Goal: Information Seeking & Learning: Learn about a topic

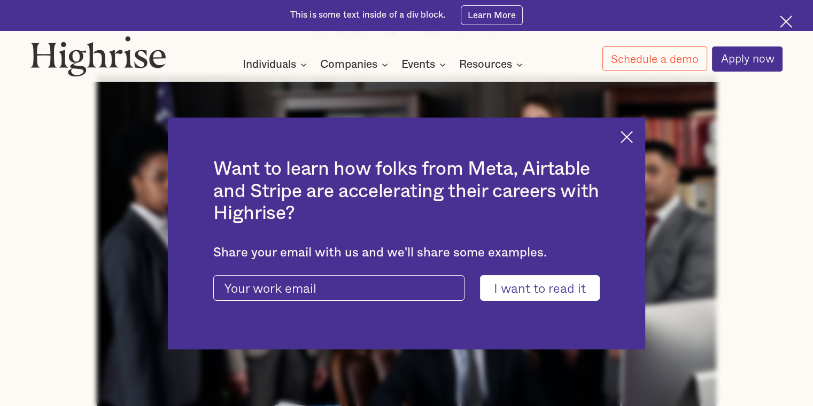
scroll to position [406, 0]
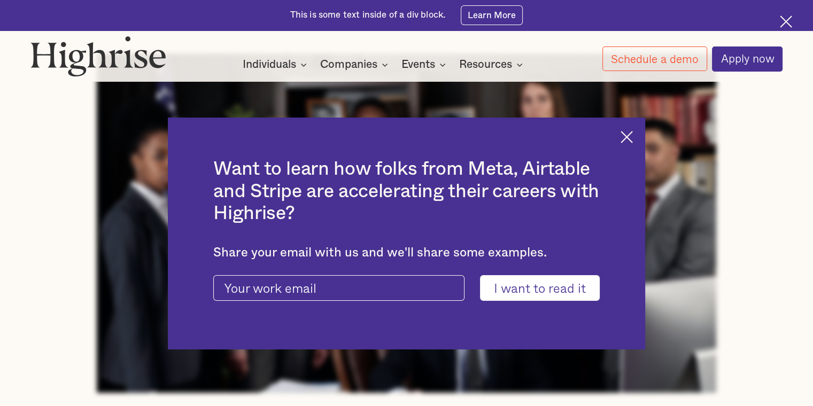
click at [259, 136] on img at bounding box center [627, 137] width 12 height 12
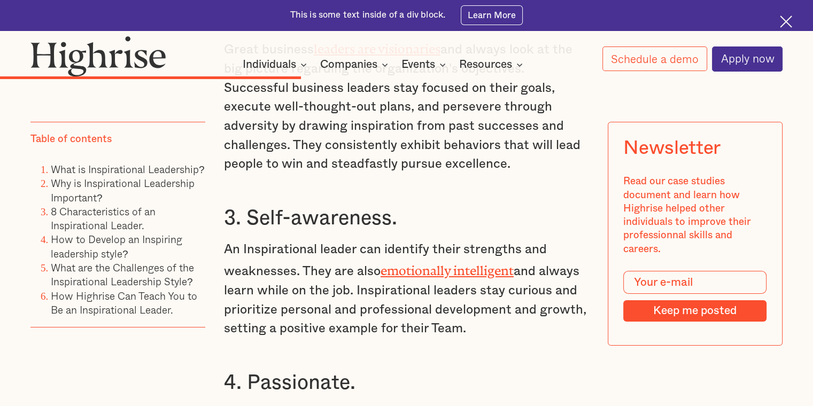
scroll to position [3784, 0]
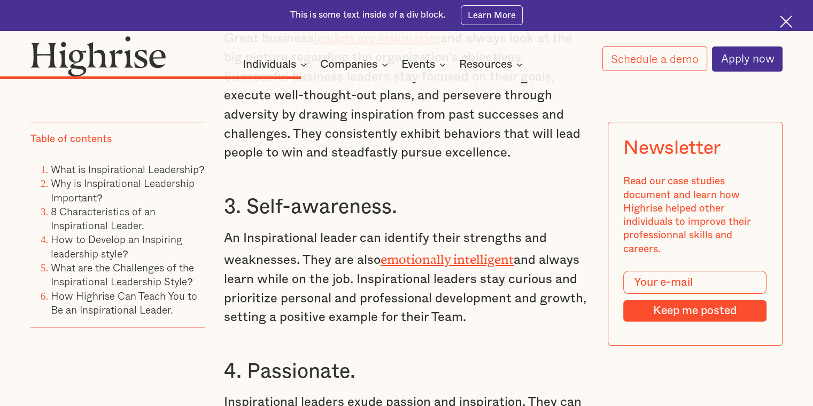
drag, startPoint x: 222, startPoint y: 218, endPoint x: 470, endPoint y: 302, distance: 261.3
click at [259, 302] on p "An Inspirational leader can identify their strengths and weaknesses. They are a…" at bounding box center [406, 278] width 365 height 98
copy p "An Inspirational leader can identify their strengths and weaknesses. They are a…"
click at [259, 359] on h3 "4. Passionate." at bounding box center [406, 372] width 365 height 26
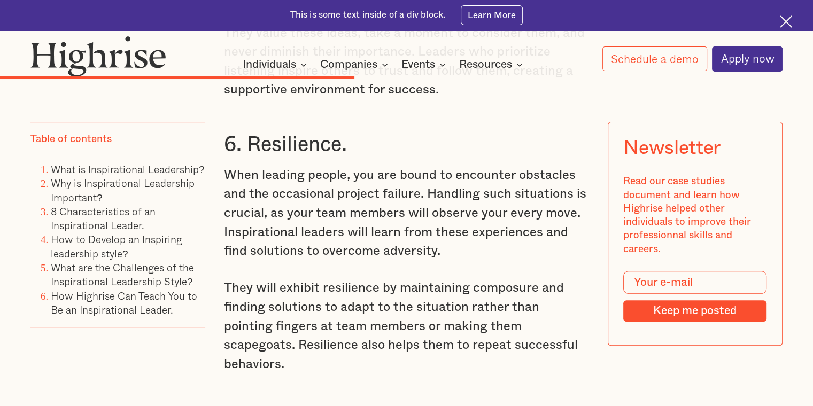
scroll to position [4425, 0]
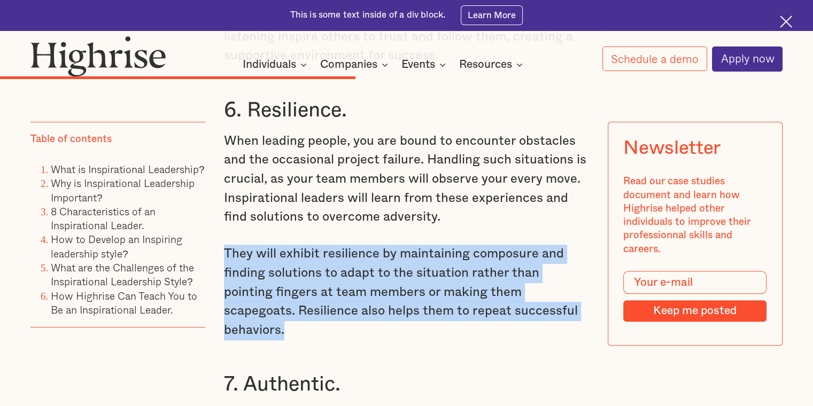
drag, startPoint x: 223, startPoint y: 235, endPoint x: 580, endPoint y: 295, distance: 362.1
click at [259, 295] on p "They will exhibit resilience by maintaining composure and finding solutions to …" at bounding box center [406, 292] width 365 height 95
copy p "They will exhibit resilience by maintaining composure and finding solutions to …"
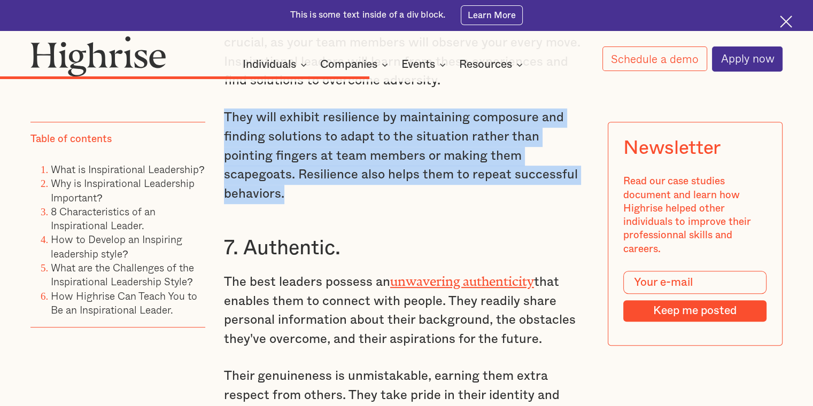
scroll to position [4607, 0]
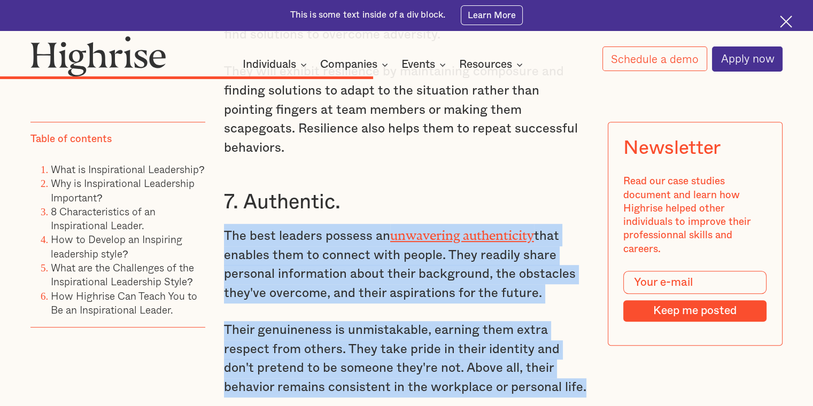
drag, startPoint x: 222, startPoint y: 199, endPoint x: 589, endPoint y: 361, distance: 400.6
copy div "The best leaders possess an unwavering authenticity that enables them to connec…"
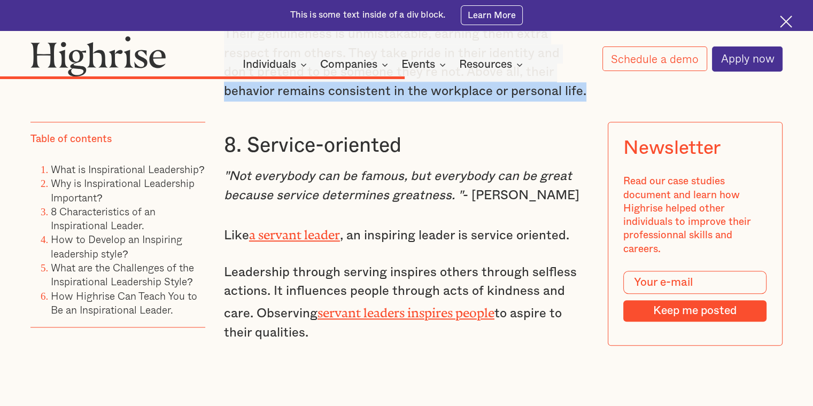
scroll to position [4835, 0]
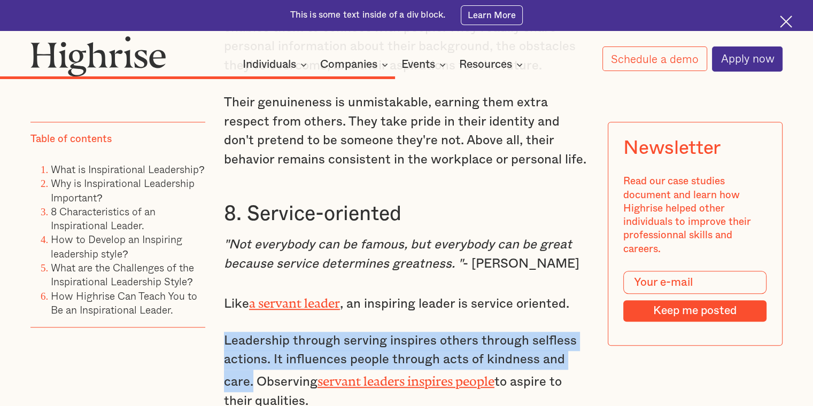
drag, startPoint x: 223, startPoint y: 324, endPoint x: 250, endPoint y: 360, distance: 45.1
click at [250, 360] on p "Leadership through serving inspires others through selfless actions. It influen…" at bounding box center [406, 372] width 365 height 80
copy p "Leadership through serving inspires others through selfless actions. It influen…"
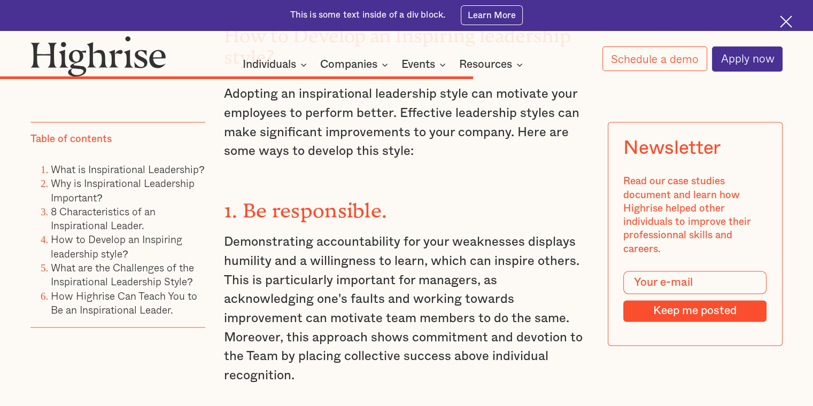
scroll to position [5666, 0]
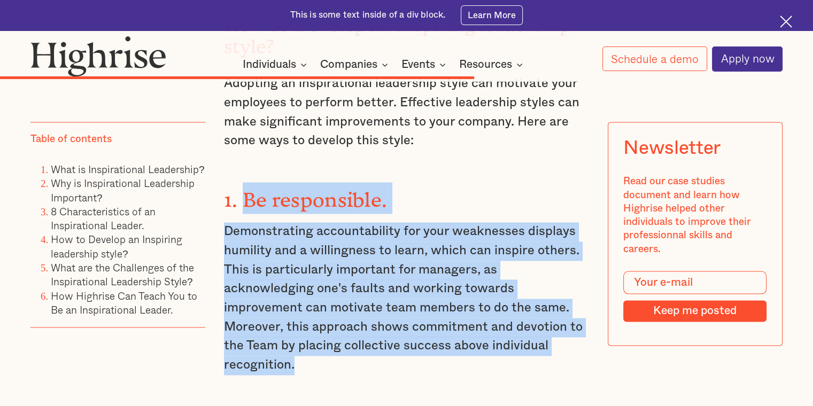
drag, startPoint x: 243, startPoint y: 183, endPoint x: 505, endPoint y: 326, distance: 298.0
copy div "Be responsible. Demonstrating accountability for your weaknesses displays humil…"
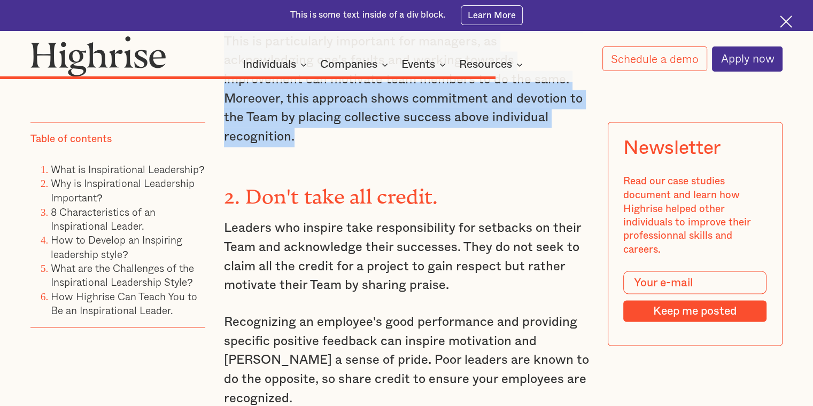
scroll to position [5917, 0]
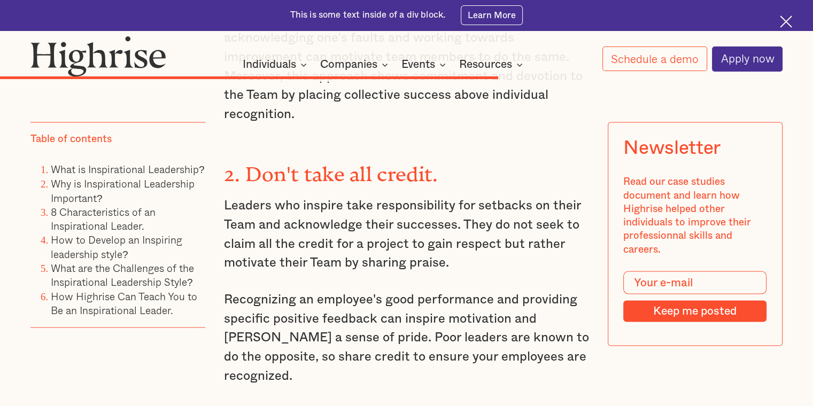
click at [259, 156] on h3 "2. Don't take all credit." at bounding box center [406, 172] width 365 height 32
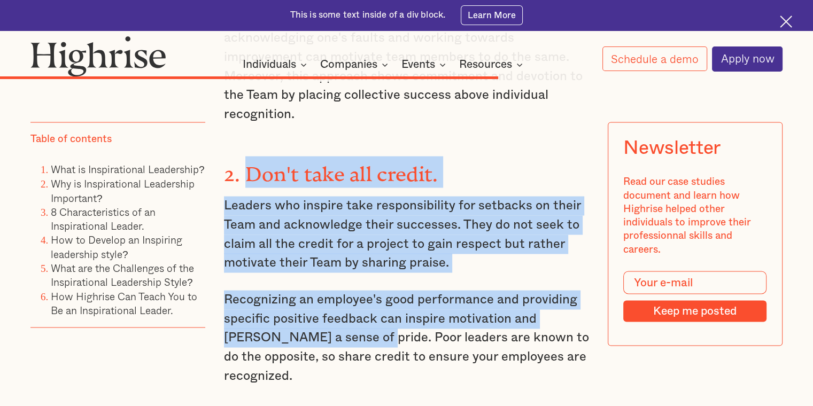
drag, startPoint x: 244, startPoint y: 132, endPoint x: 310, endPoint y: 300, distance: 181.1
copy div "Don't take all credit. Leaders who inspire take responsibility for setbacks on …"
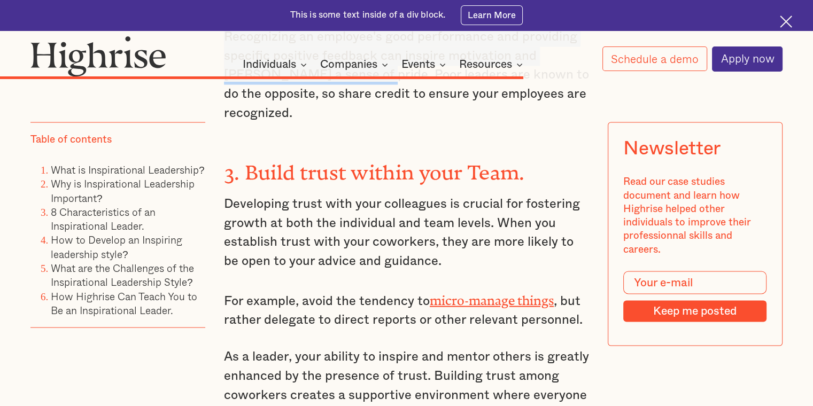
scroll to position [6168, 0]
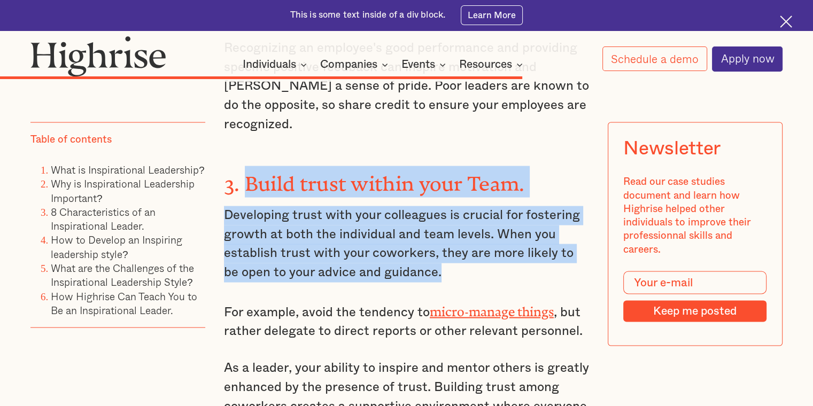
drag, startPoint x: 245, startPoint y: 122, endPoint x: 436, endPoint y: 211, distance: 211.2
click at [259, 211] on div "How to Develop an Inspiring leadership style? Adopting an inspirational leaders…" at bounding box center [406, 250] width 365 height 1566
copy div "Build trust within your Team. Developing trust with your colleagues is crucial …"
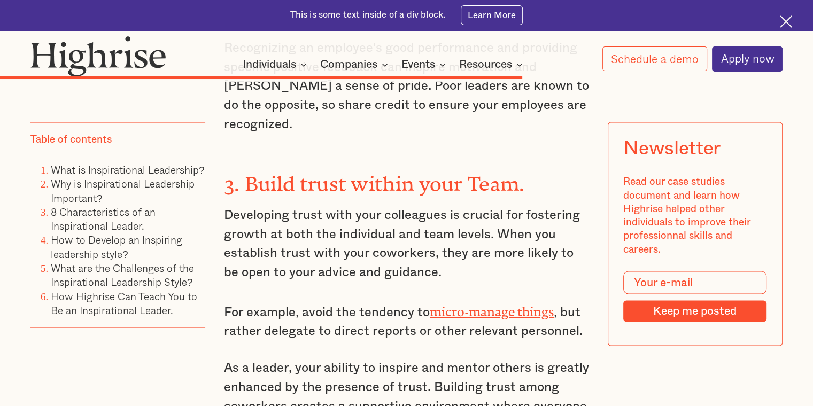
click at [259, 359] on p "As a leader, your ability to inspire and mentor others is greatly enhanced by t…" at bounding box center [406, 406] width 365 height 95
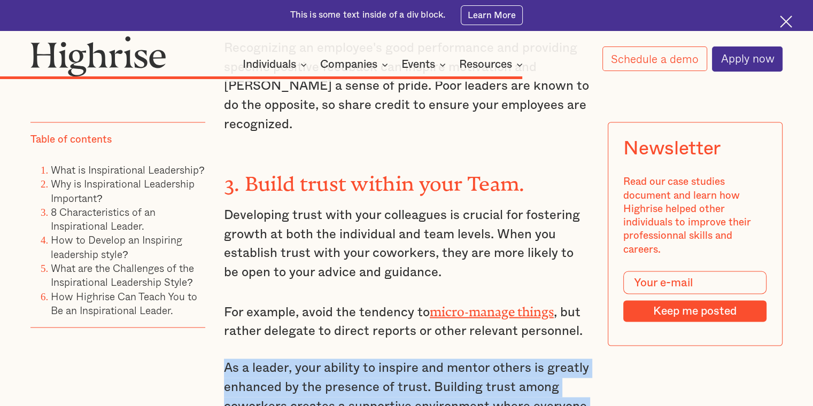
drag, startPoint x: 225, startPoint y: 306, endPoint x: 497, endPoint y: 381, distance: 282.2
click at [259, 375] on p "As a leader, your ability to inspire and mentor others is greatly enhanced by t…" at bounding box center [406, 406] width 365 height 95
copy p "As a leader, your ability to inspire and mentor others is greatly enhanced by t…"
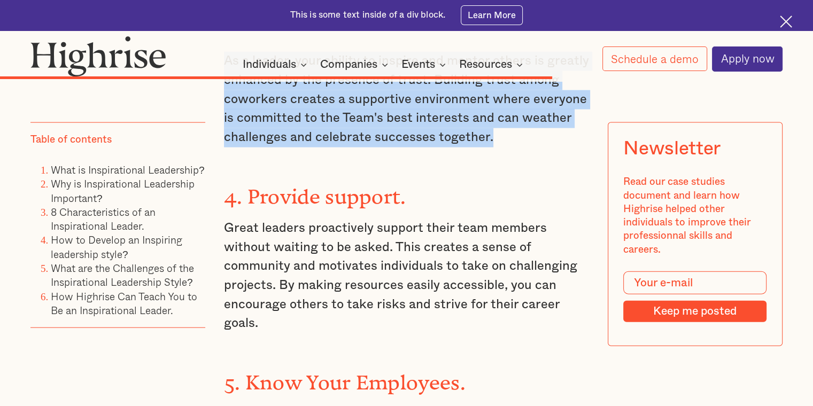
scroll to position [6488, 0]
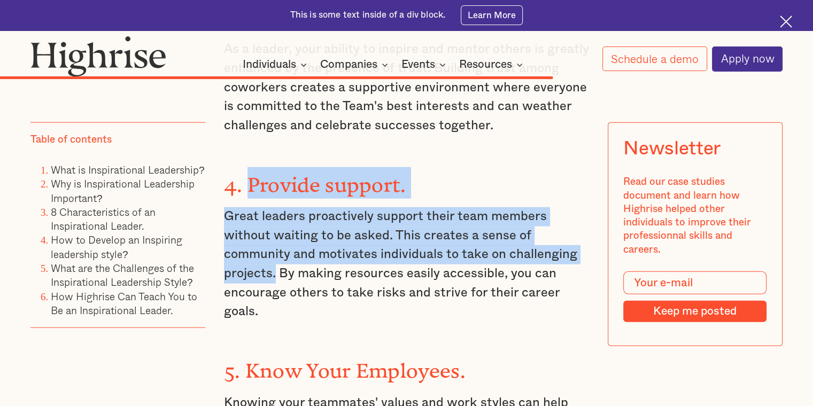
drag, startPoint x: 246, startPoint y: 118, endPoint x: 274, endPoint y: 208, distance: 95.0
copy div "Provide support. Great leaders proactively support their team members without w…"
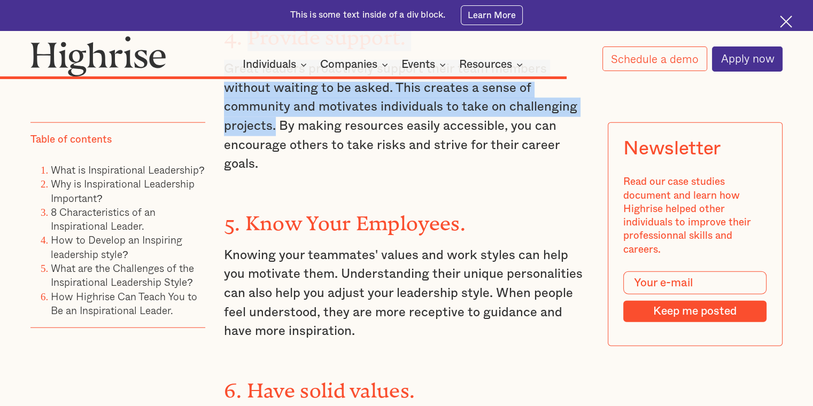
scroll to position [6658, 0]
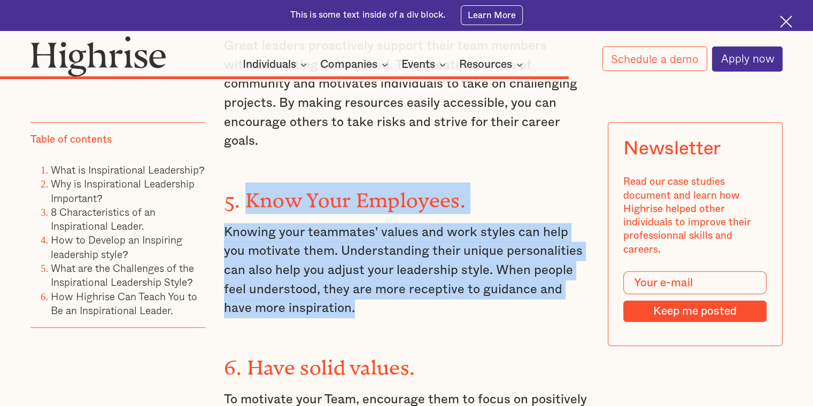
drag, startPoint x: 245, startPoint y: 132, endPoint x: 326, endPoint y: 245, distance: 138.7
copy div "Know Your Employees. Knowing your teammates' values and work styles can help yo…"
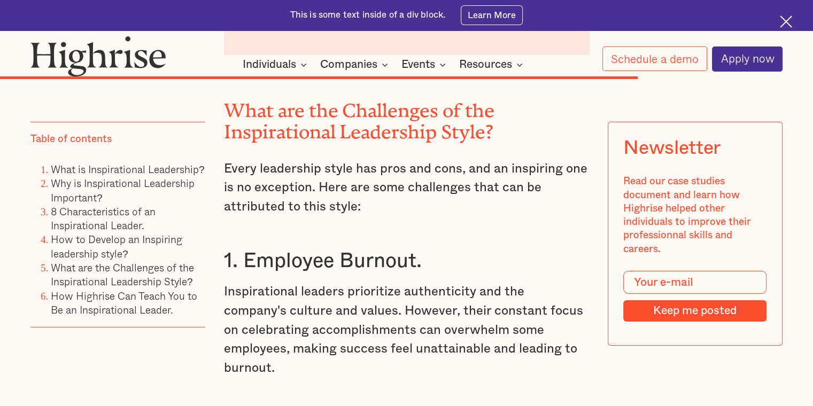
scroll to position [7376, 0]
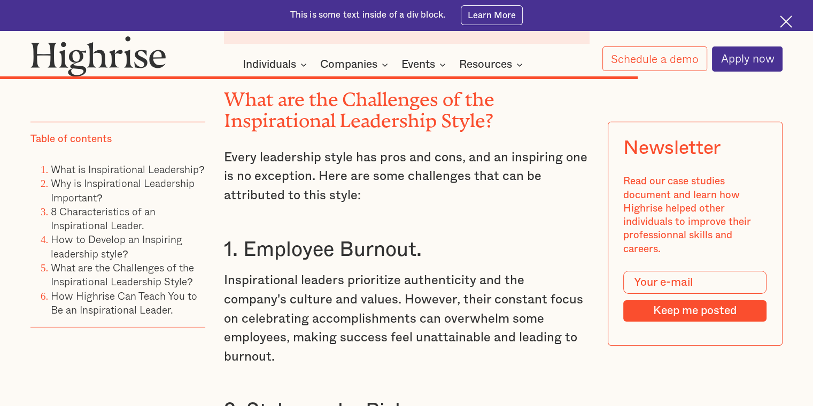
click at [259, 274] on p "Inspirational leaders prioritize authenticity and the company's culture and val…" at bounding box center [406, 319] width 365 height 95
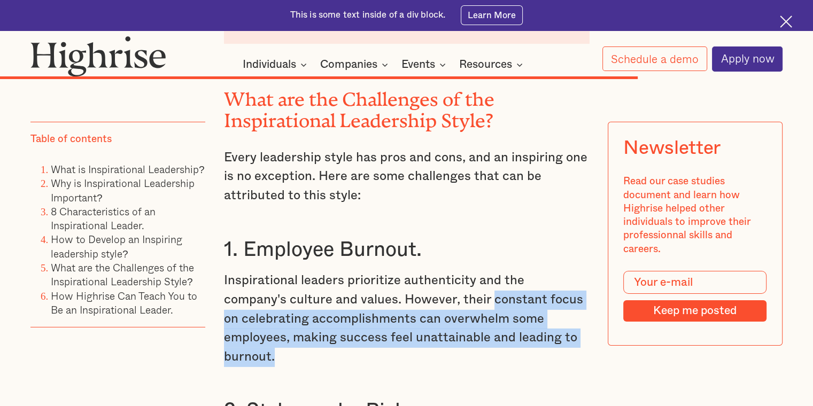
drag, startPoint x: 426, startPoint y: 233, endPoint x: 296, endPoint y: 289, distance: 142.0
click at [259, 289] on p "Inspirational leaders prioritize authenticity and the company's culture and val…" at bounding box center [406, 319] width 365 height 95
click at [259, 278] on p "Inspirational leaders prioritize authenticity and the company's culture and val…" at bounding box center [406, 319] width 365 height 95
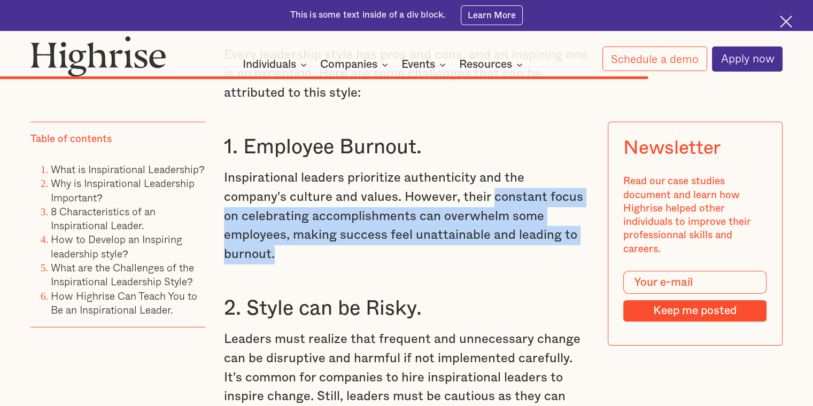
scroll to position [7490, 0]
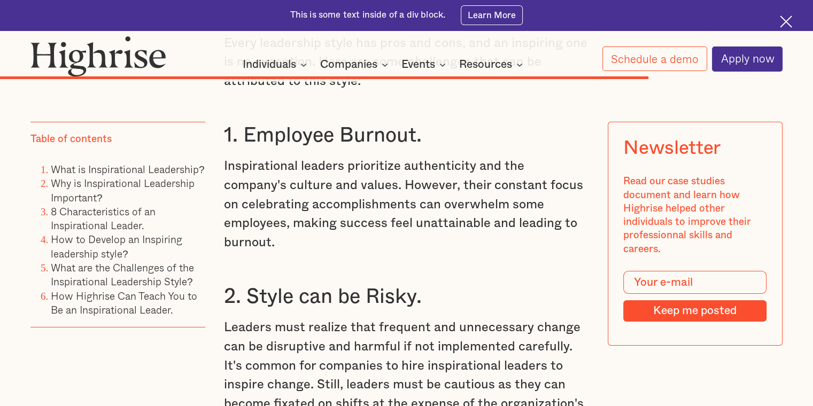
click at [259, 284] on h3 "2. Style can be Risky." at bounding box center [406, 297] width 365 height 26
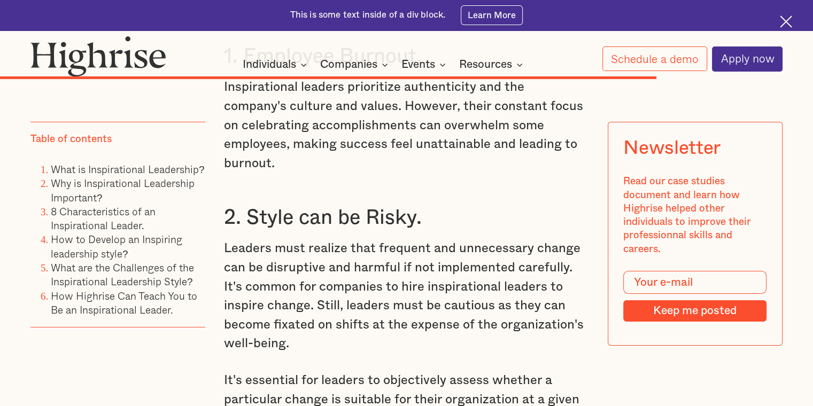
scroll to position [7581, 0]
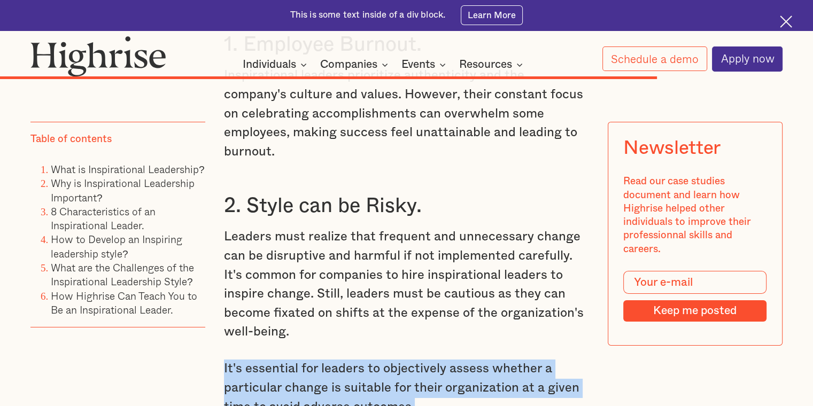
drag, startPoint x: 223, startPoint y: 304, endPoint x: 421, endPoint y: 351, distance: 203.8
click at [259, 360] on p "It's essential for leaders to objectively assess whether a particular change is…" at bounding box center [406, 388] width 365 height 57
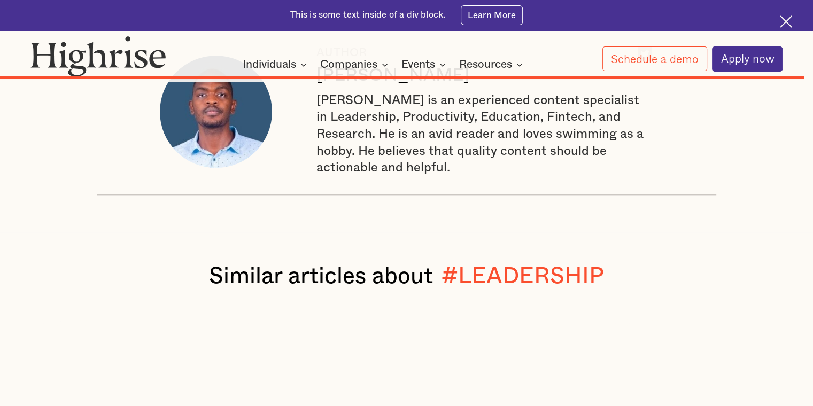
scroll to position [6988, 0]
